Goal: Download file/media

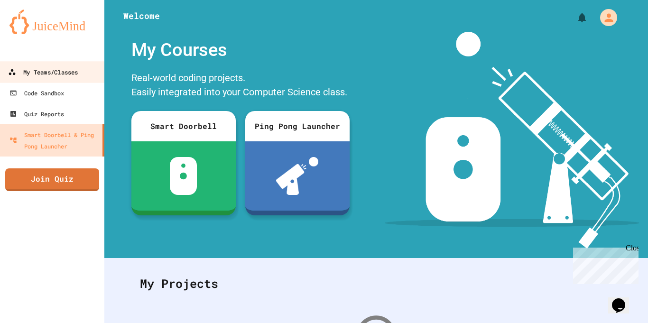
click at [53, 72] on div "My Teams/Classes" at bounding box center [43, 72] width 70 height 12
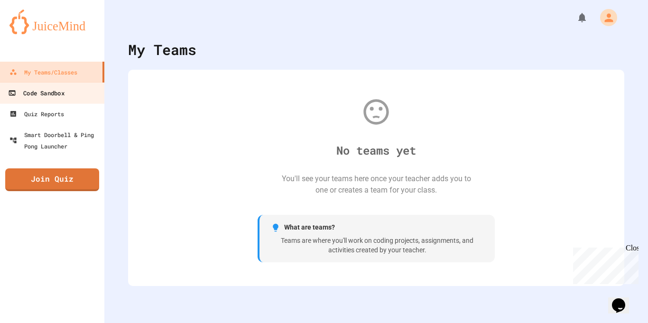
click at [42, 98] on div "Code Sandbox" at bounding box center [36, 93] width 56 height 12
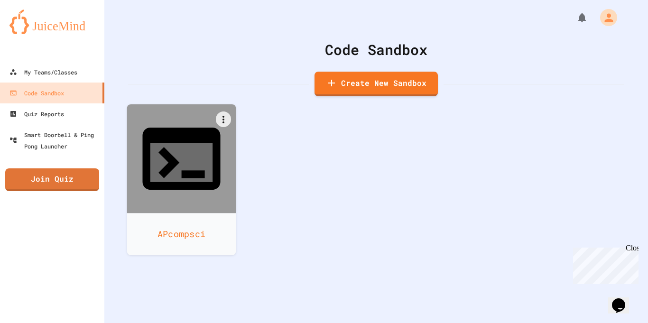
click at [227, 157] on div at bounding box center [181, 158] width 109 height 109
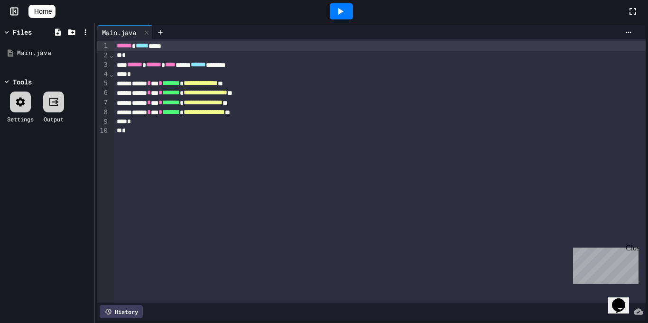
click at [342, 12] on icon at bounding box center [339, 11] width 11 height 11
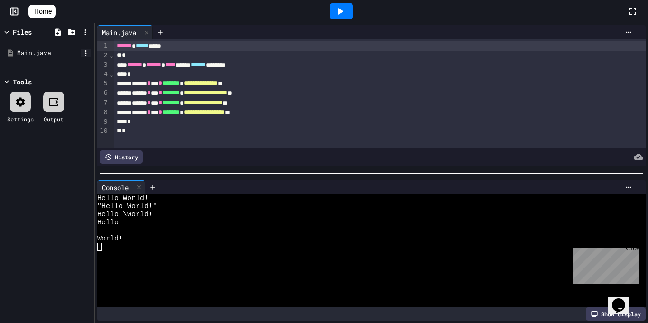
click at [85, 55] on icon at bounding box center [85, 53] width 1 height 6
click at [109, 157] on li "Download" at bounding box center [115, 165] width 65 height 17
